Goal: Check status

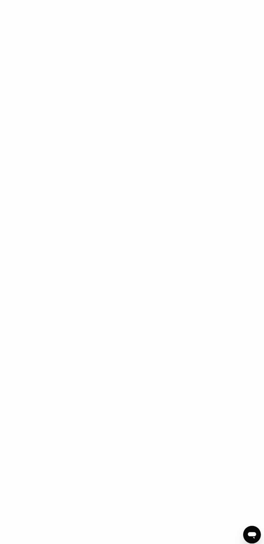
click at [186, 430] on html at bounding box center [132, 272] width 264 height 544
click at [189, 348] on html at bounding box center [132, 272] width 264 height 544
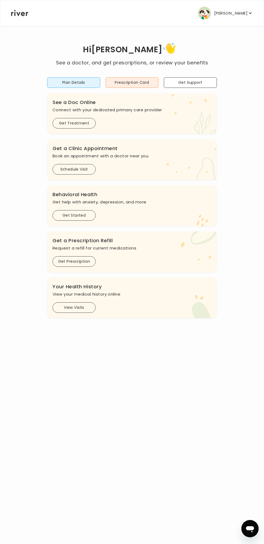
click at [77, 307] on button "View Visits" at bounding box center [74, 307] width 43 height 11
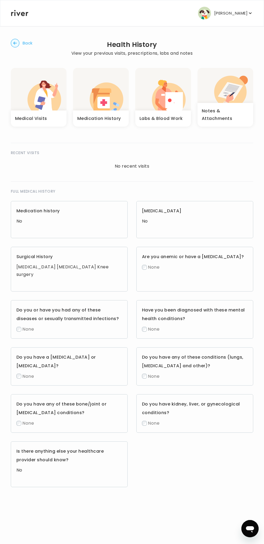
click at [162, 86] on icon "button" at bounding box center [169, 97] width 34 height 29
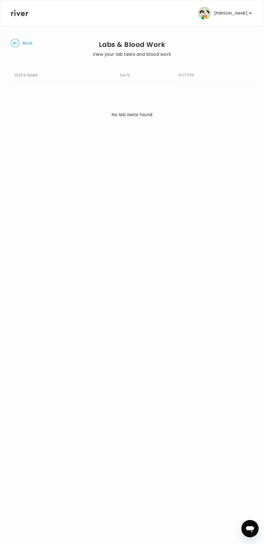
click at [26, 44] on span "Back" at bounding box center [28, 43] width 10 height 8
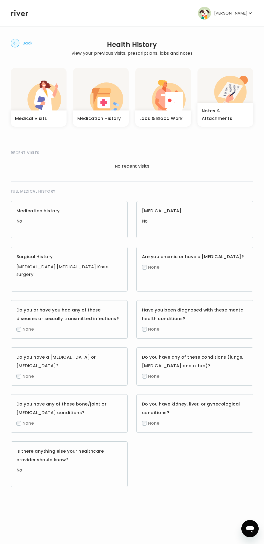
click at [26, 44] on span "Back" at bounding box center [28, 43] width 10 height 8
